Goal: Check status: Check status

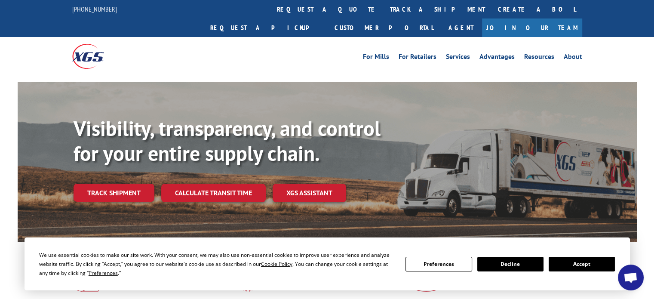
click at [587, 262] on button "Accept" at bounding box center [582, 264] width 66 height 15
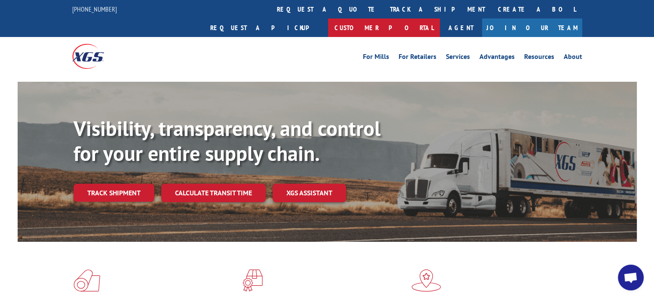
click at [440, 18] on link "Customer Portal" at bounding box center [384, 27] width 112 height 18
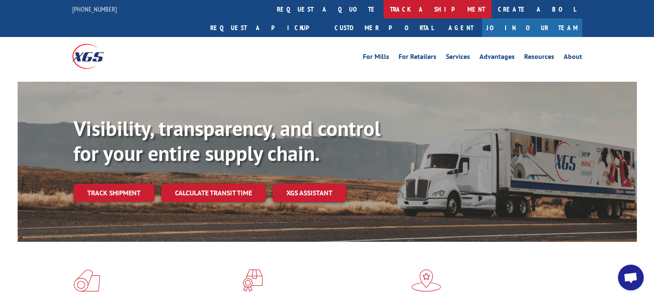
click at [384, 8] on link "track a shipment" at bounding box center [438, 9] width 108 height 18
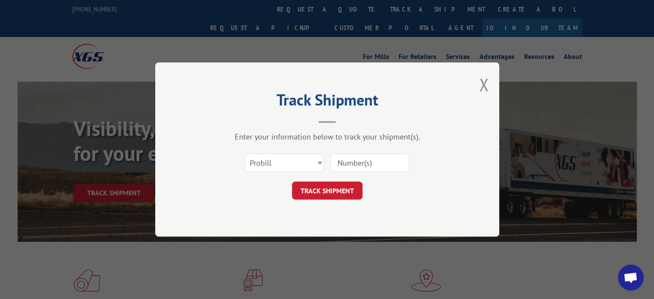
click at [354, 163] on input at bounding box center [369, 163] width 79 height 18
paste input "17009385"
type input "17009385"
click at [337, 188] on button "TRACK SHIPMENT" at bounding box center [327, 191] width 71 height 18
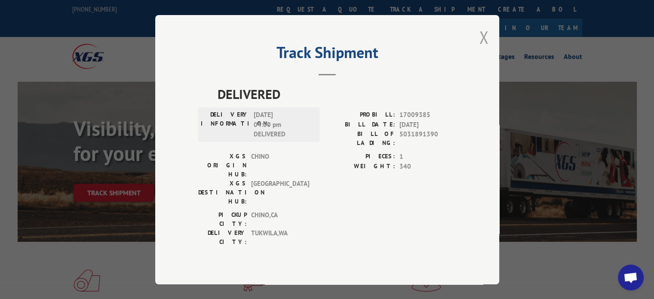
click at [485, 49] on button "Close modal" at bounding box center [483, 37] width 9 height 23
